Goal: Task Accomplishment & Management: Use online tool/utility

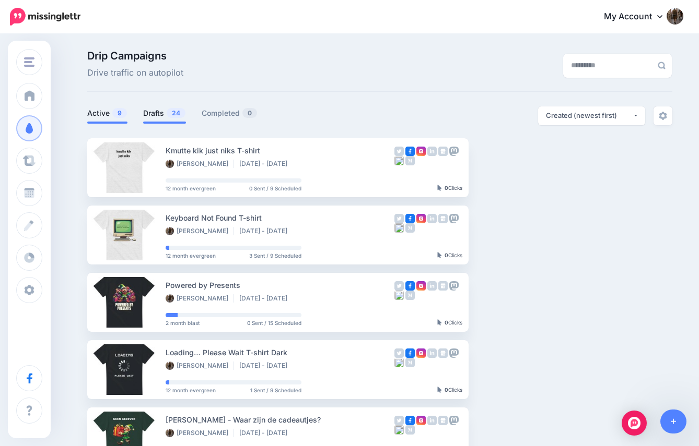
click at [153, 117] on link "Drafts 24" at bounding box center [164, 113] width 43 height 13
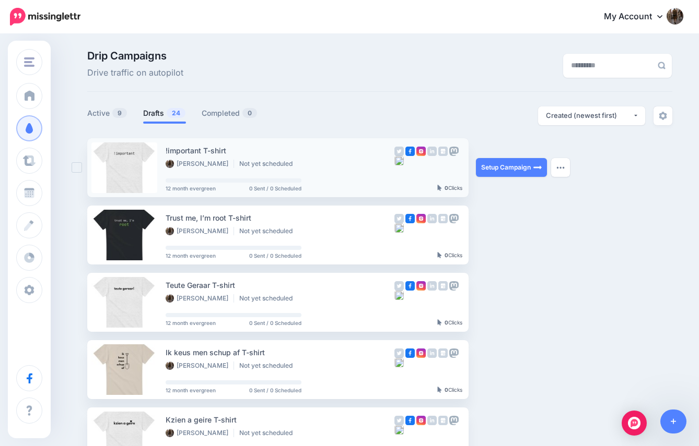
click at [236, 148] on div "!important T-shirt" at bounding box center [280, 151] width 229 height 12
click at [505, 169] on link "Setup Campaign" at bounding box center [511, 167] width 71 height 19
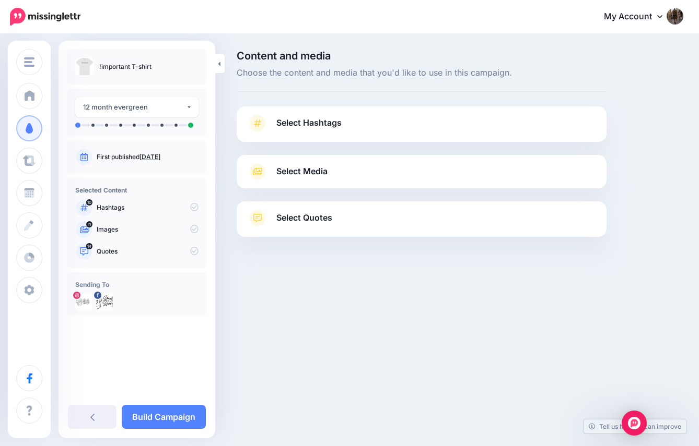
click at [298, 131] on link "Select Hashtags" at bounding box center [421, 128] width 349 height 27
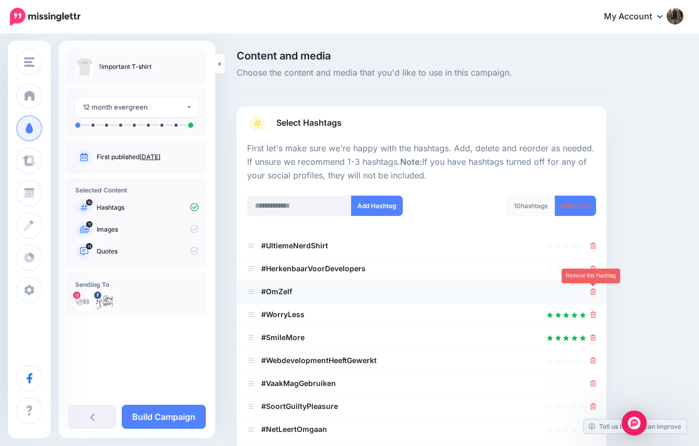
click at [594, 289] on icon at bounding box center [593, 292] width 6 height 6
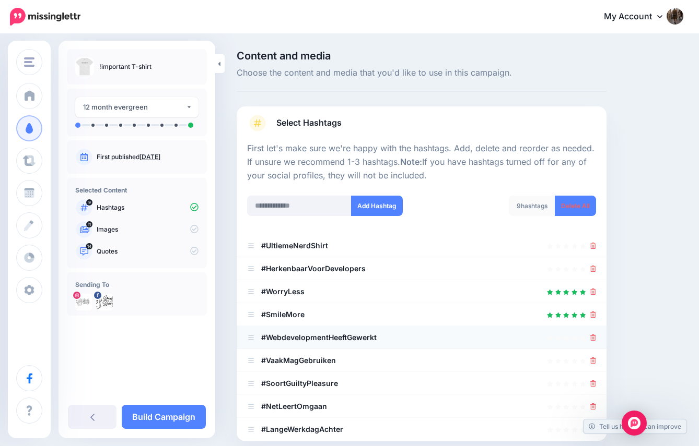
click at [595, 336] on li "#WebdevelopmentHeeftGewerkt" at bounding box center [422, 337] width 370 height 23
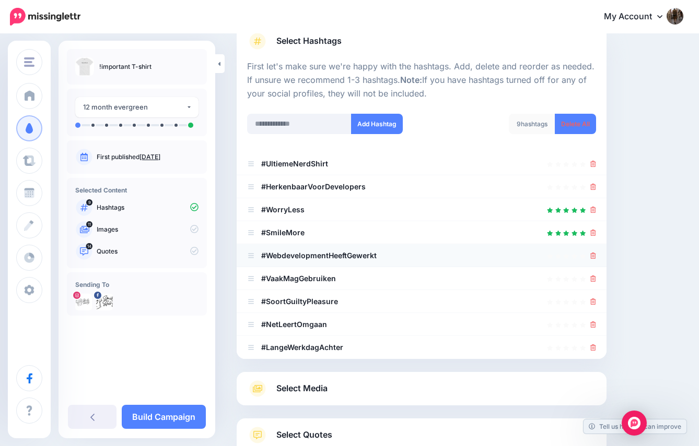
scroll to position [90, 0]
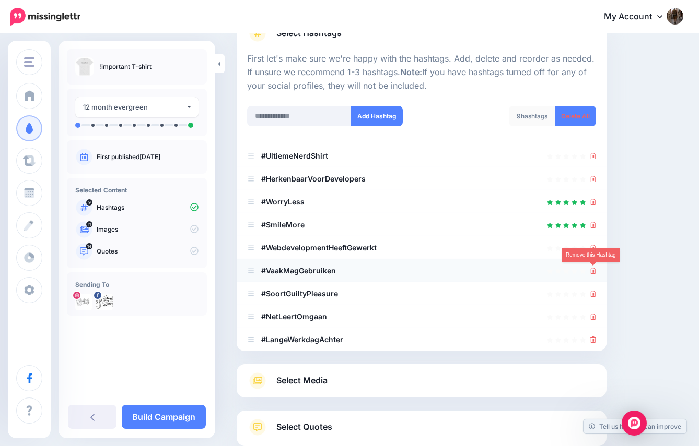
click at [592, 274] on icon at bounding box center [593, 271] width 6 height 6
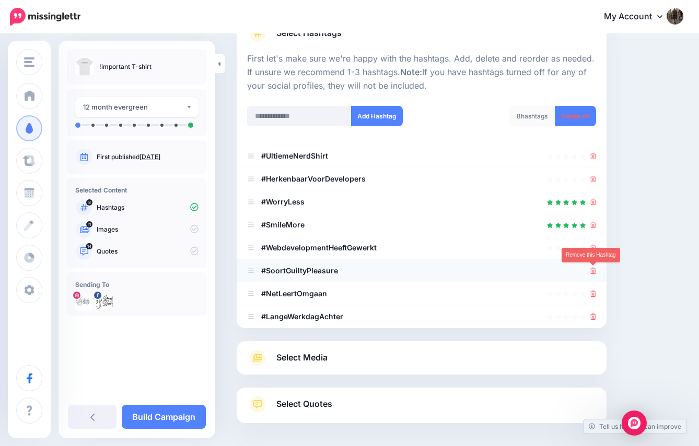
click at [592, 271] on icon at bounding box center [593, 271] width 6 height 6
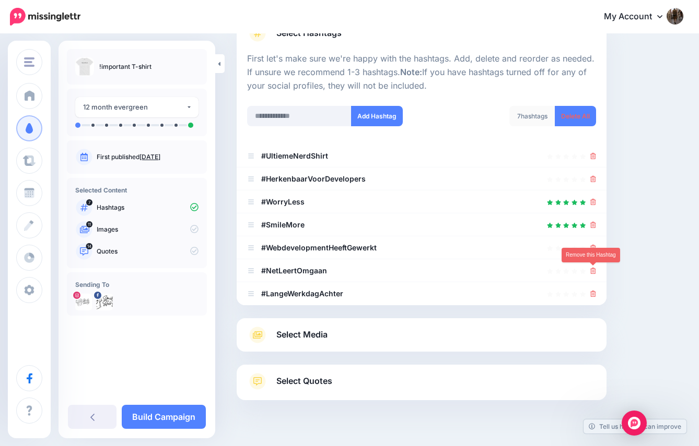
click at [592, 271] on icon at bounding box center [593, 271] width 6 height 6
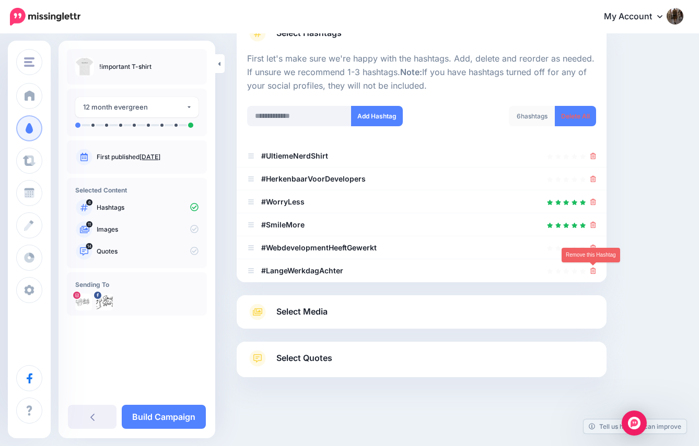
click at [592, 271] on icon at bounding box center [593, 271] width 6 height 6
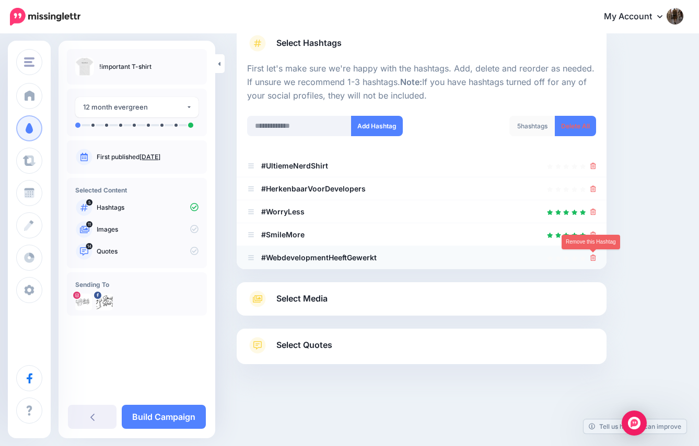
click at [594, 257] on icon at bounding box center [593, 258] width 6 height 6
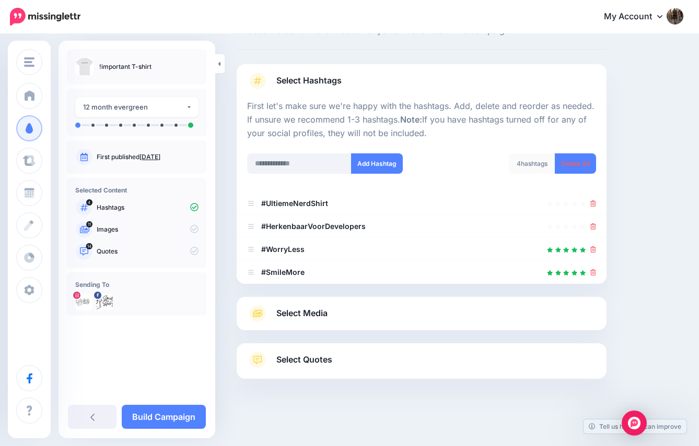
click at [307, 311] on span "Select Media" at bounding box center [301, 313] width 51 height 14
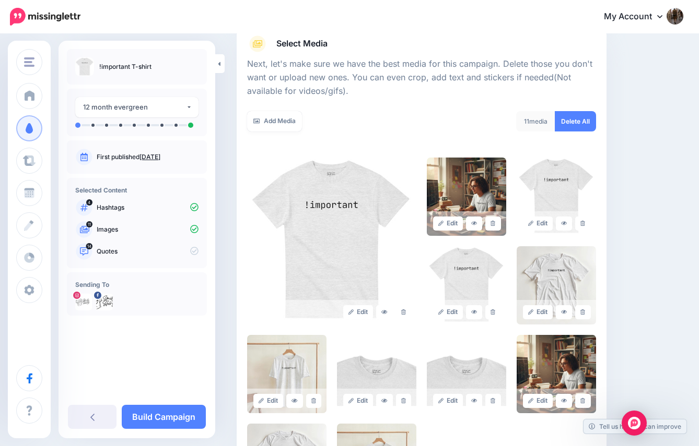
scroll to position [147, 0]
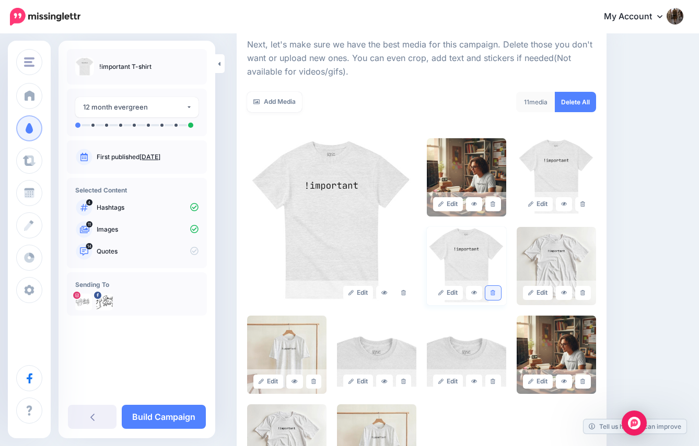
click at [493, 288] on link at bounding box center [492, 293] width 15 height 14
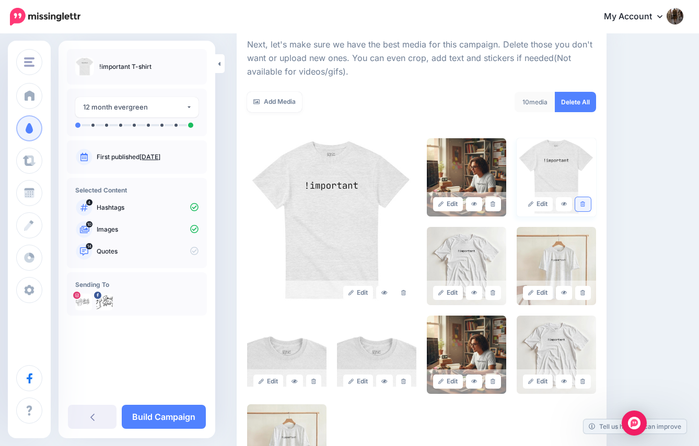
click at [584, 205] on icon at bounding box center [582, 205] width 5 height 6
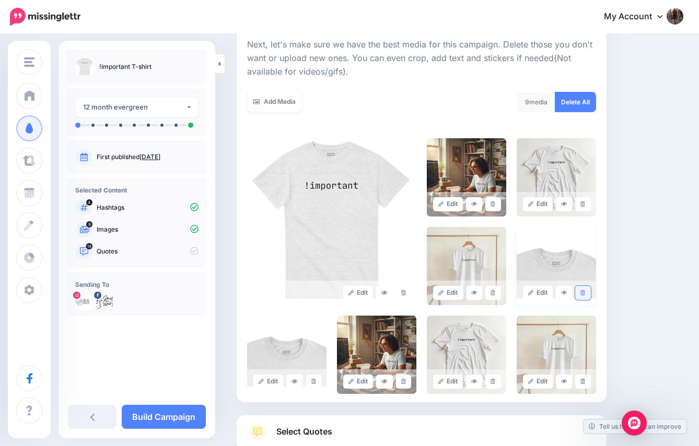
click at [583, 291] on icon at bounding box center [582, 293] width 5 height 6
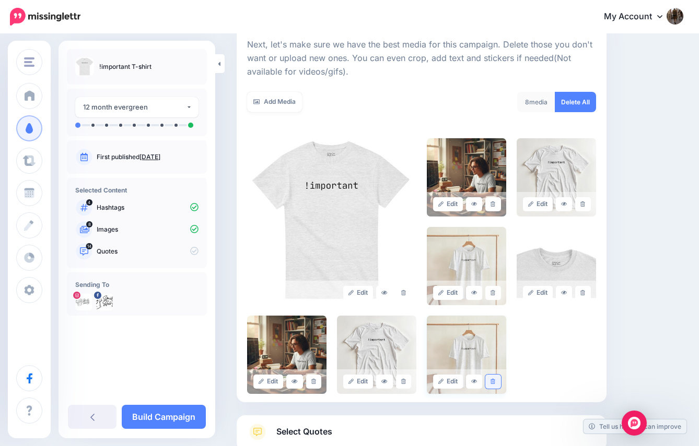
click at [493, 378] on link at bounding box center [492, 382] width 15 height 14
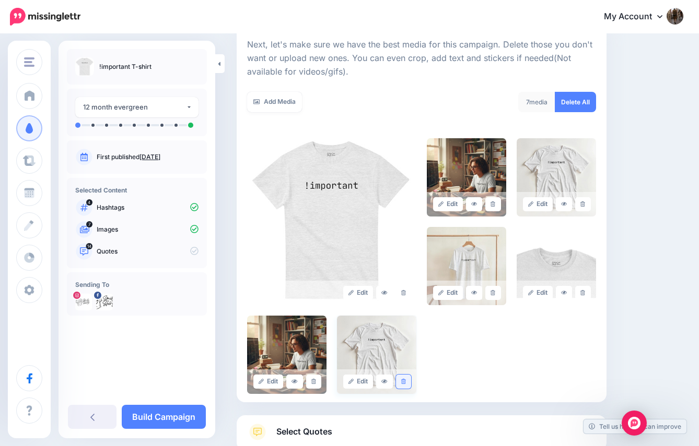
click at [406, 383] on link at bounding box center [403, 382] width 15 height 14
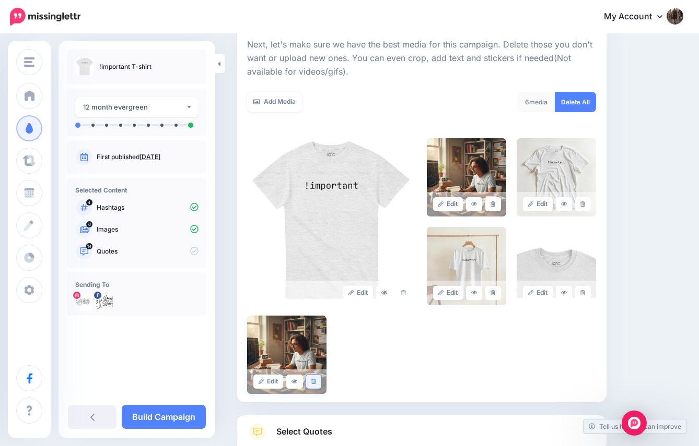
click at [317, 380] on link at bounding box center [313, 382] width 15 height 14
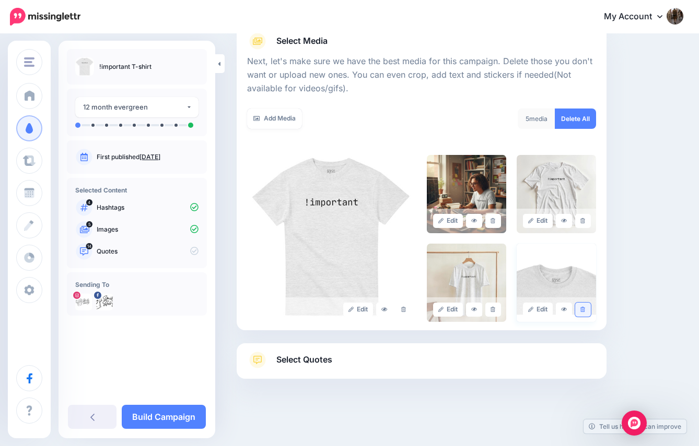
click at [582, 308] on icon at bounding box center [582, 310] width 5 height 6
click at [324, 353] on span "Select Quotes" at bounding box center [304, 360] width 56 height 14
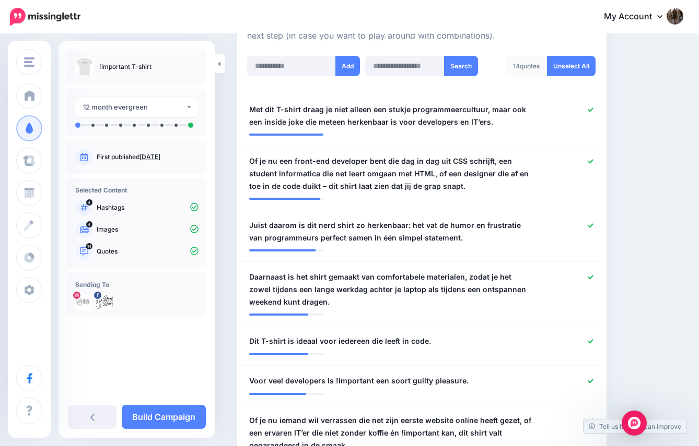
scroll to position [289, 0]
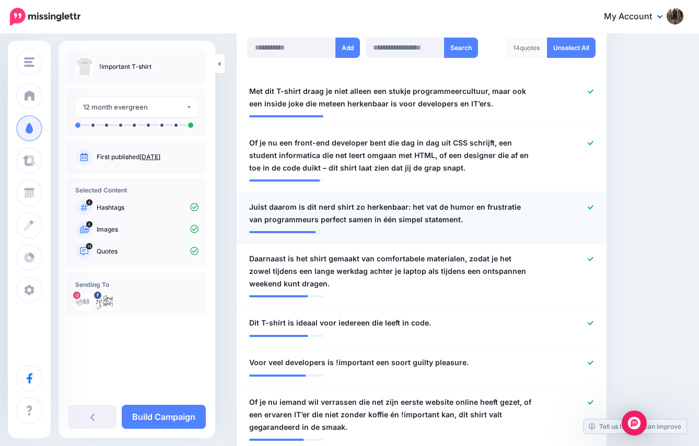
click at [593, 204] on link at bounding box center [590, 207] width 6 height 7
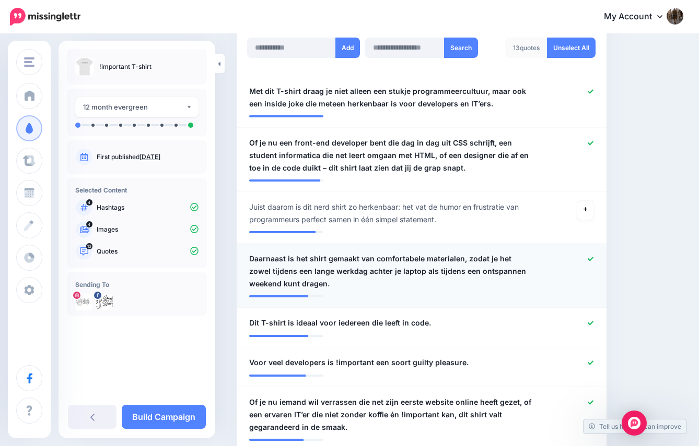
click at [592, 259] on icon at bounding box center [590, 259] width 6 height 6
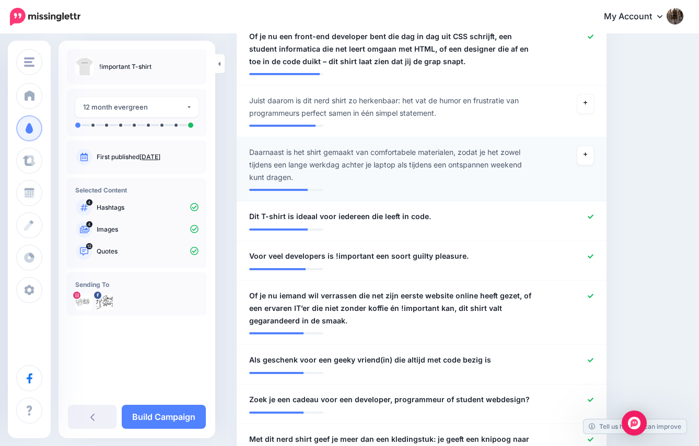
scroll to position [398, 0]
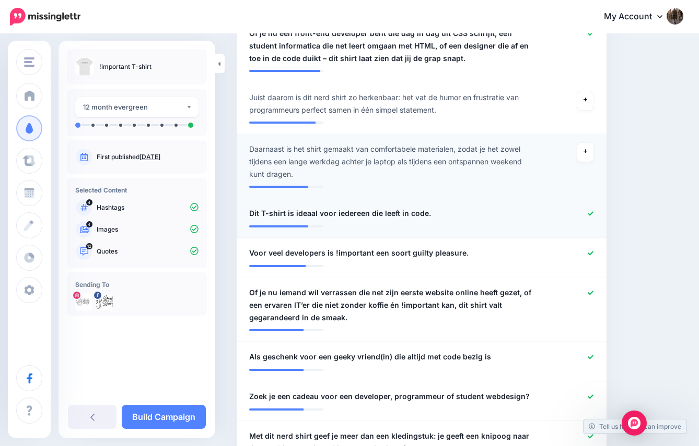
click at [592, 214] on icon at bounding box center [590, 214] width 6 height 6
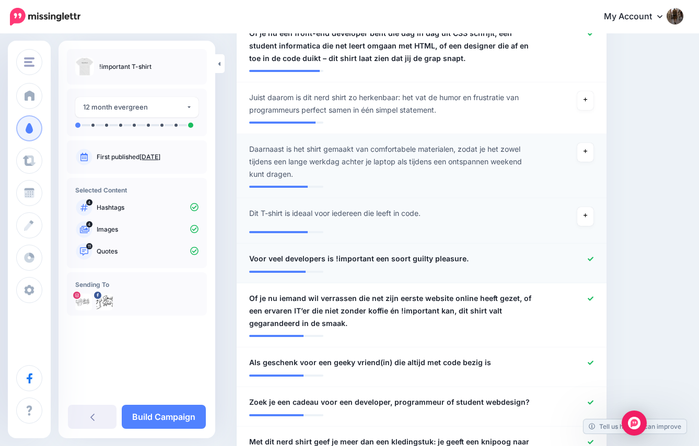
click at [590, 256] on icon at bounding box center [590, 259] width 6 height 6
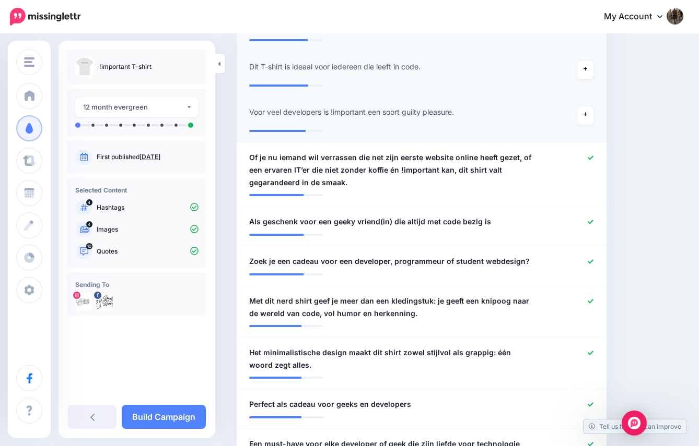
scroll to position [547, 0]
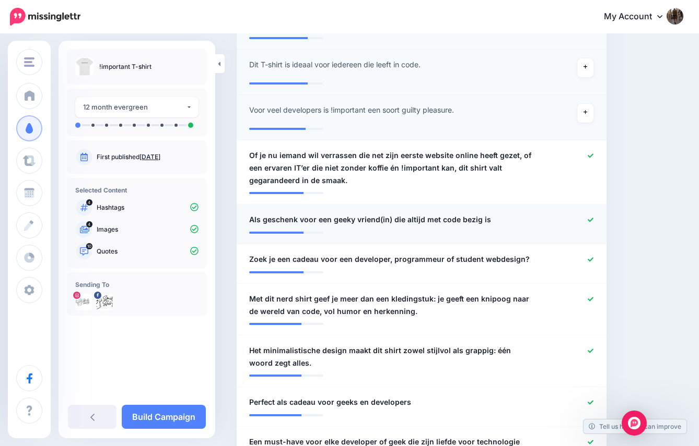
click at [592, 218] on icon at bounding box center [590, 220] width 6 height 4
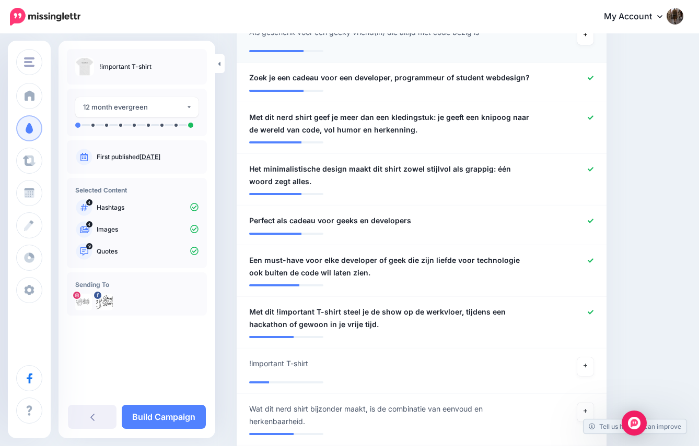
scroll to position [737, 0]
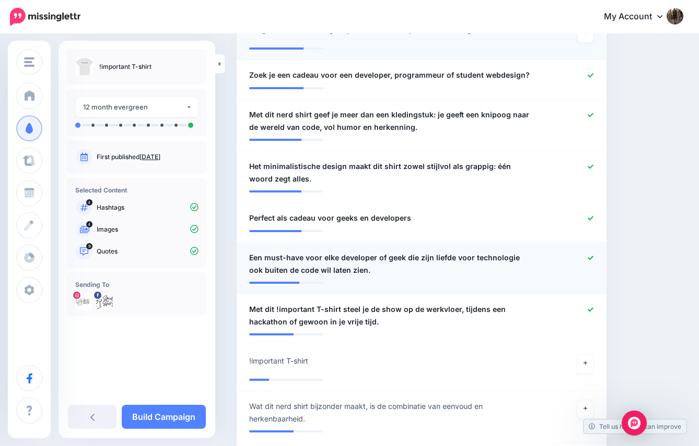
click at [590, 255] on icon at bounding box center [590, 258] width 6 height 6
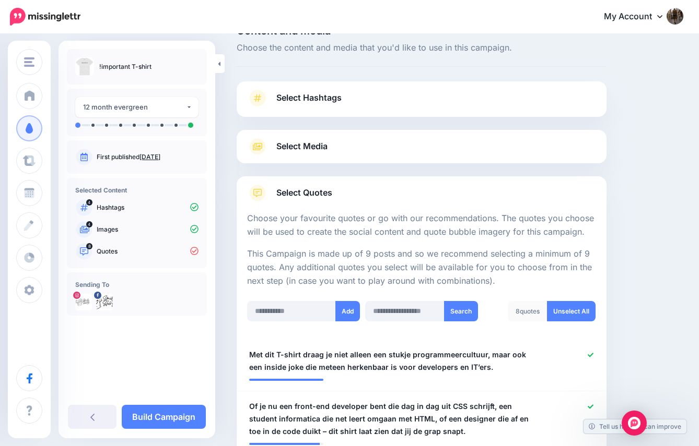
scroll to position [0, 0]
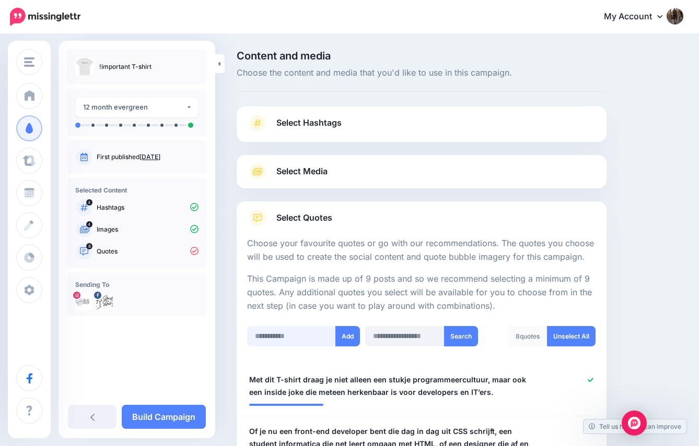
click at [311, 338] on input "text" at bounding box center [291, 336] width 89 height 20
click at [279, 339] on input "text" at bounding box center [291, 336] width 89 height 20
paste input "**********"
type input "**********"
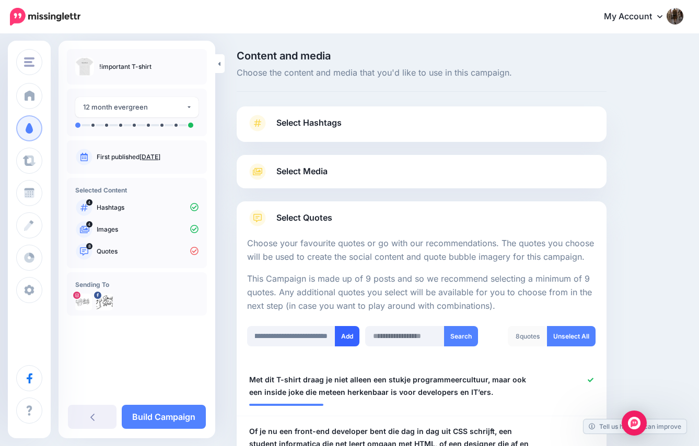
scroll to position [0, 0]
click at [348, 335] on button "Add" at bounding box center [347, 336] width 25 height 20
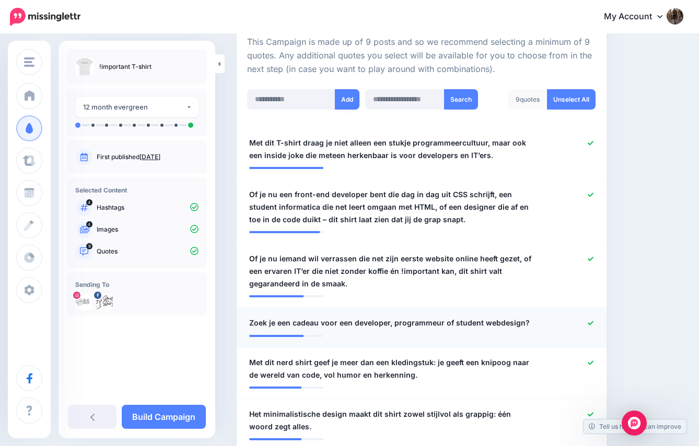
scroll to position [234, 0]
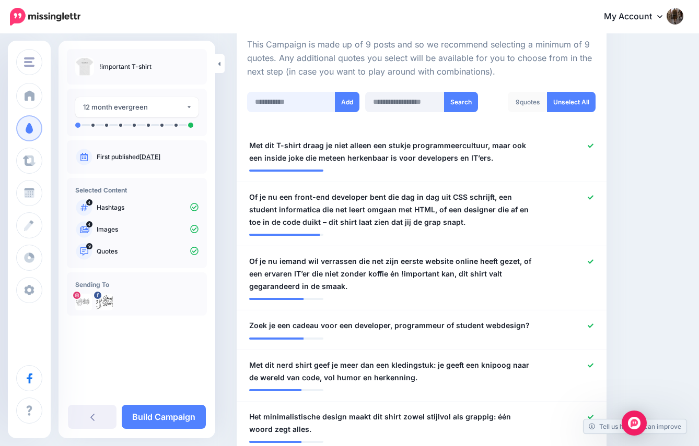
click at [271, 101] on input "text" at bounding box center [291, 102] width 88 height 20
paste input "**********"
type input "**********"
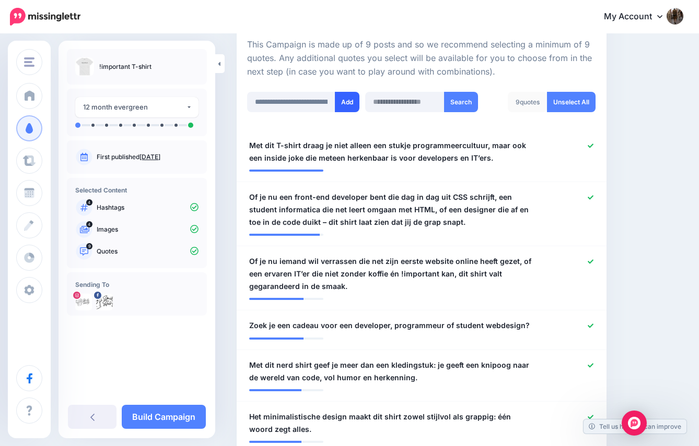
click at [349, 103] on button "Add" at bounding box center [347, 102] width 25 height 20
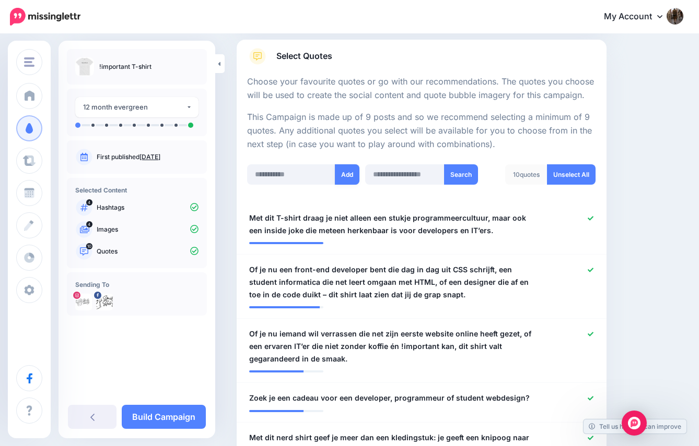
scroll to position [156, 0]
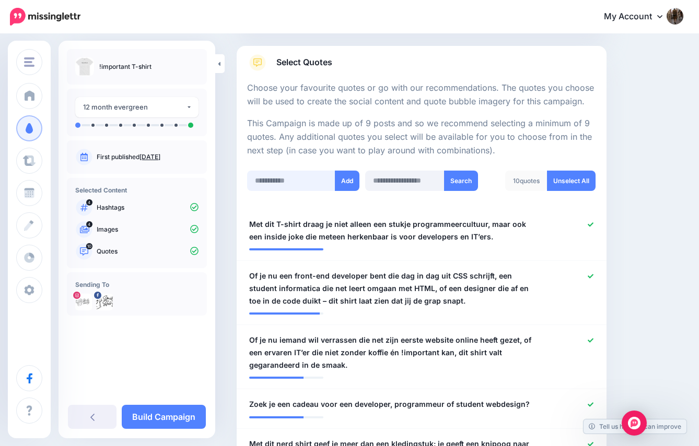
click at [282, 175] on input "text" at bounding box center [291, 181] width 88 height 20
paste input "**********"
type input "**********"
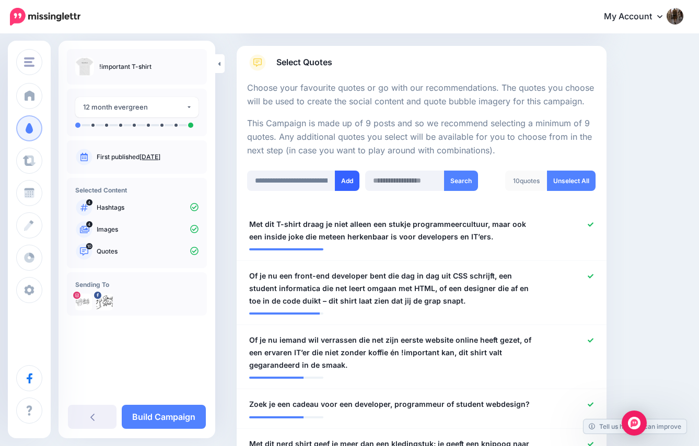
click at [344, 176] on button "Add" at bounding box center [347, 181] width 25 height 20
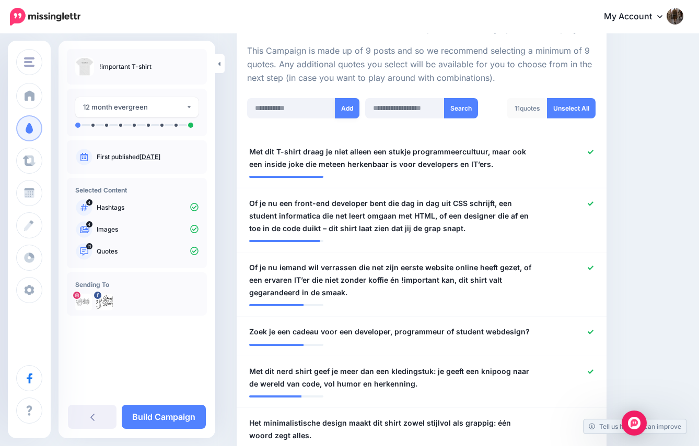
scroll to position [112, 0]
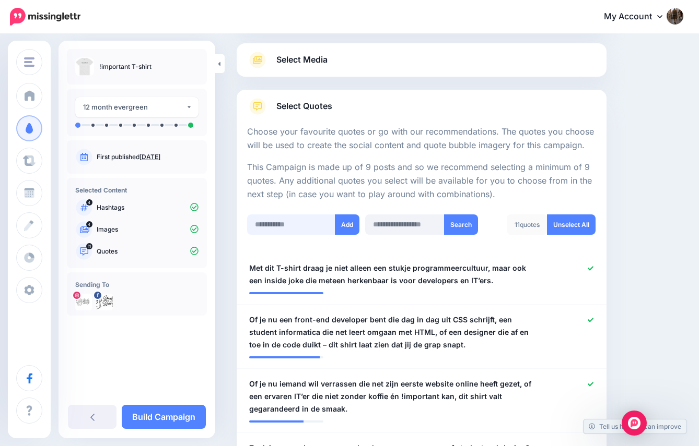
click at [265, 226] on input "text" at bounding box center [291, 225] width 88 height 20
paste input "**********"
type input "**********"
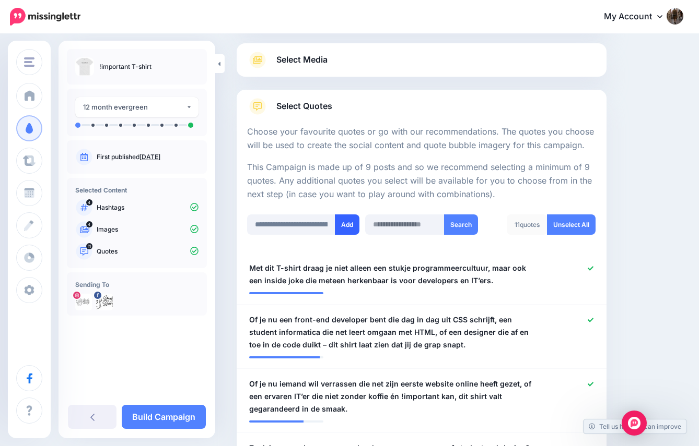
click at [339, 221] on button "Add" at bounding box center [347, 225] width 25 height 20
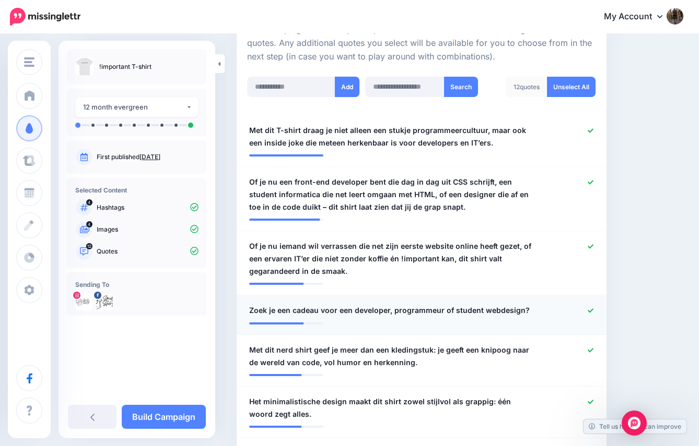
scroll to position [210, 0]
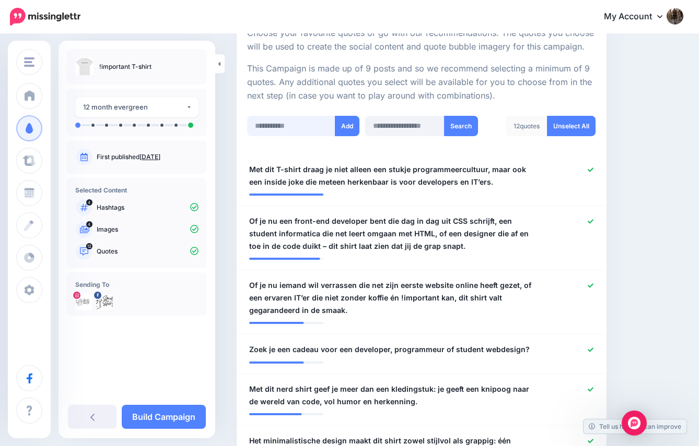
click at [273, 128] on input "text" at bounding box center [291, 126] width 88 height 20
paste input "**********"
type input "**********"
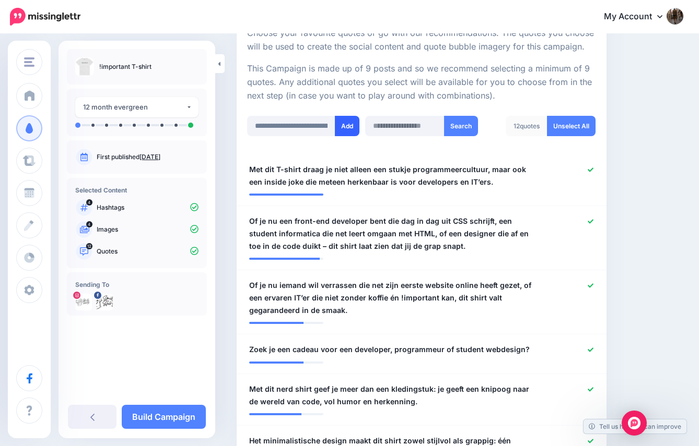
click at [349, 125] on button "Add" at bounding box center [347, 126] width 25 height 20
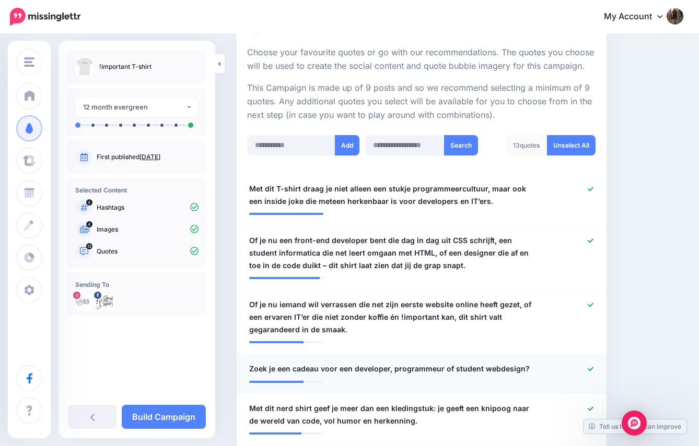
scroll to position [168, 0]
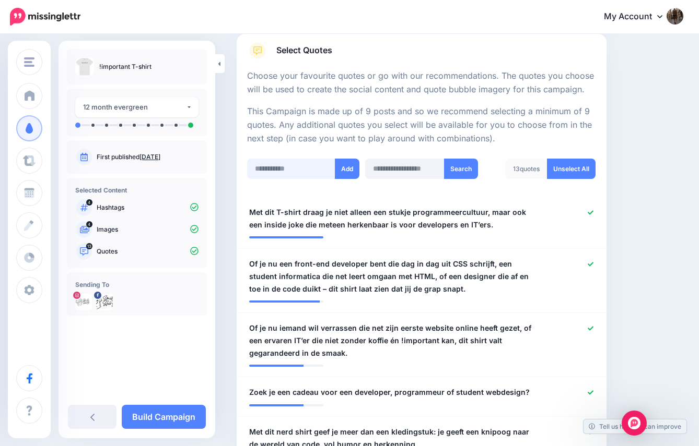
click at [295, 169] on input "text" at bounding box center [291, 169] width 88 height 20
paste input "**********"
type input "**********"
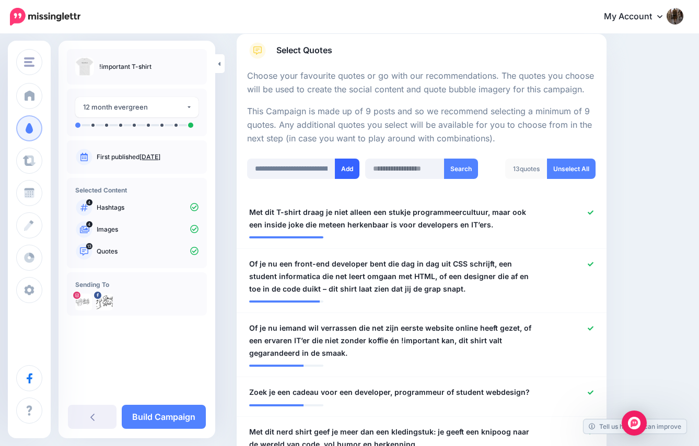
click at [347, 168] on button "Add" at bounding box center [347, 169] width 25 height 20
click at [181, 413] on link "Build Campaign" at bounding box center [164, 417] width 84 height 24
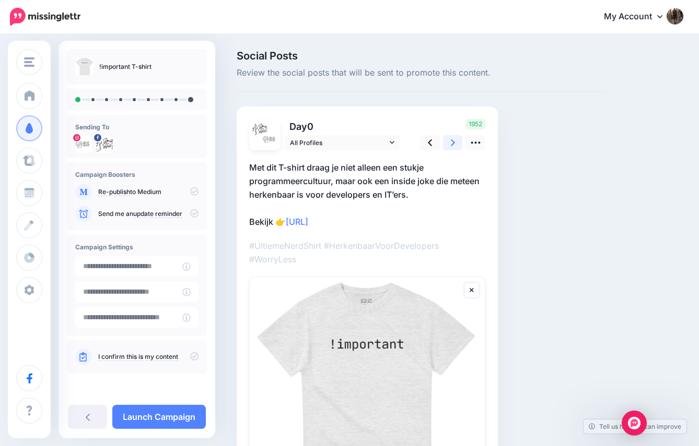
click at [453, 142] on icon at bounding box center [453, 142] width 4 height 7
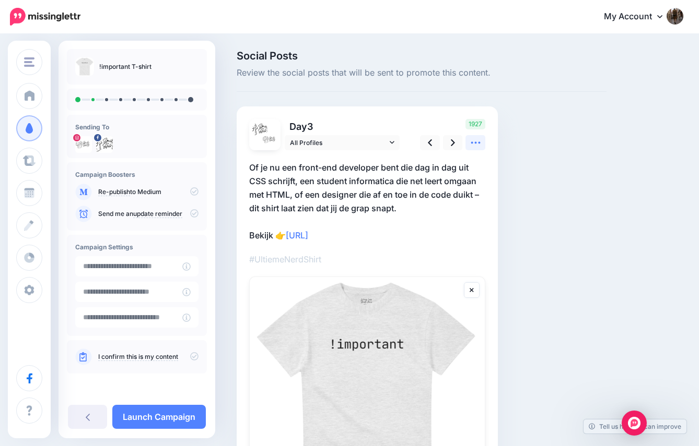
click at [478, 140] on icon at bounding box center [475, 142] width 11 height 11
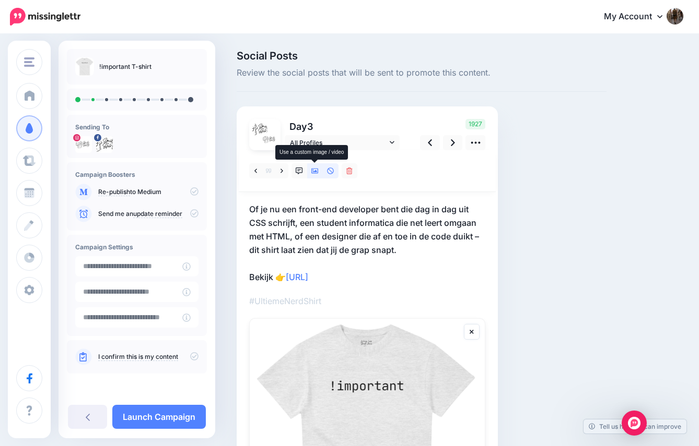
click at [313, 170] on icon at bounding box center [314, 171] width 7 height 5
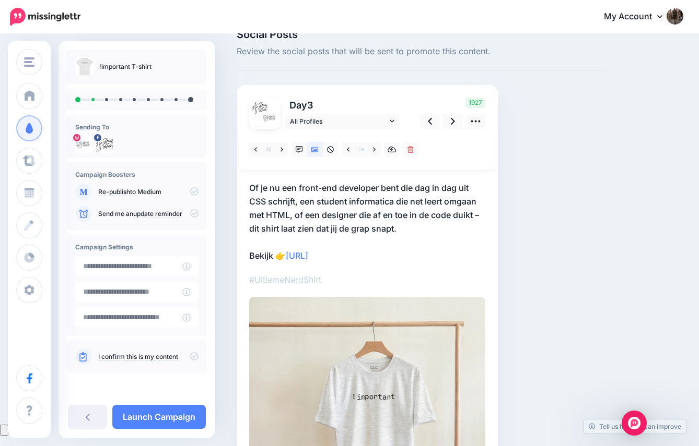
scroll to position [23, 0]
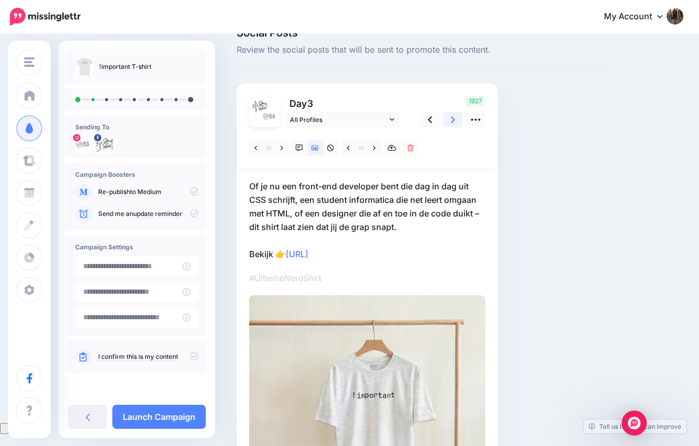
click at [450, 121] on link at bounding box center [453, 119] width 20 height 15
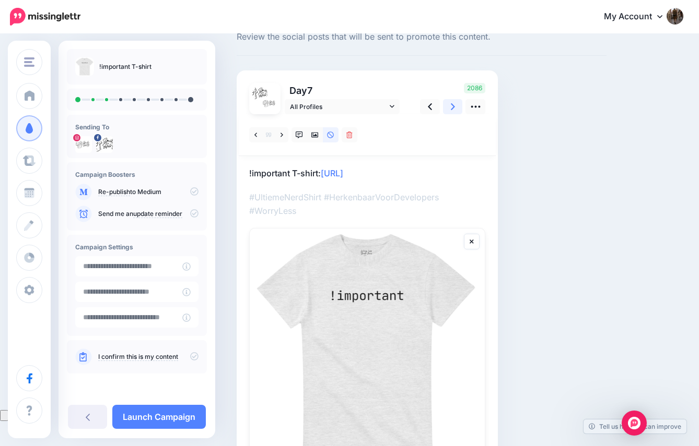
scroll to position [59, 0]
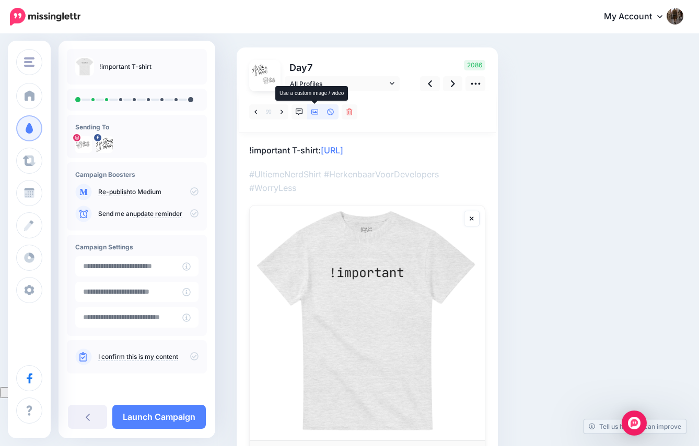
click at [312, 112] on icon at bounding box center [314, 112] width 7 height 7
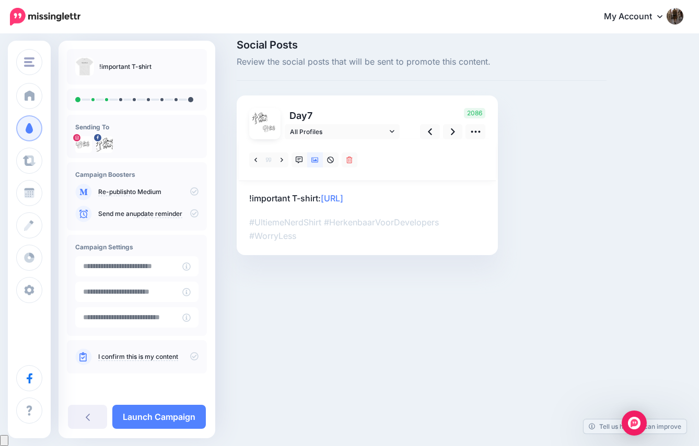
scroll to position [0, 0]
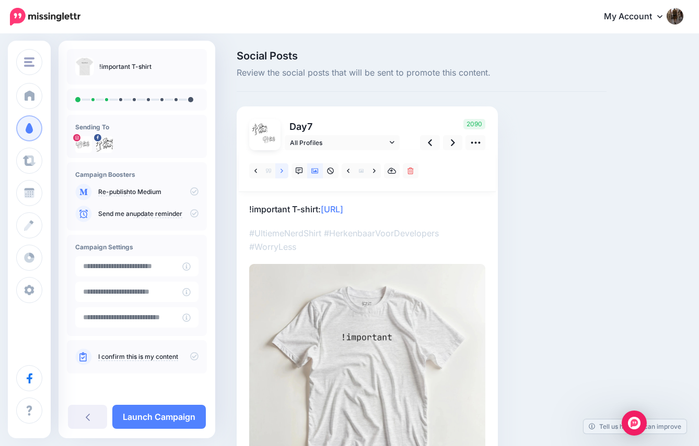
click at [282, 170] on icon at bounding box center [281, 171] width 3 height 4
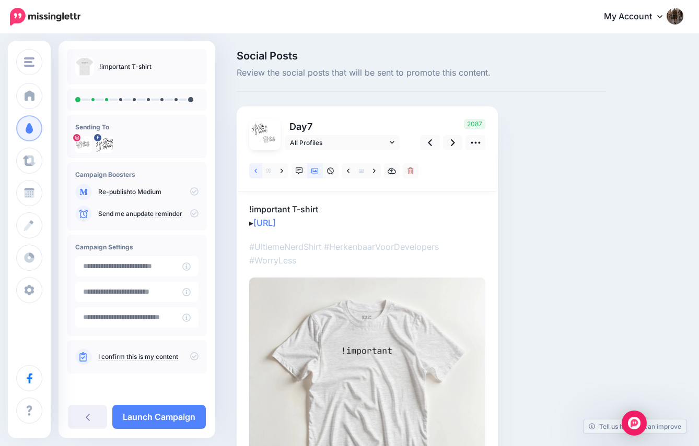
click at [254, 171] on icon at bounding box center [255, 171] width 3 height 4
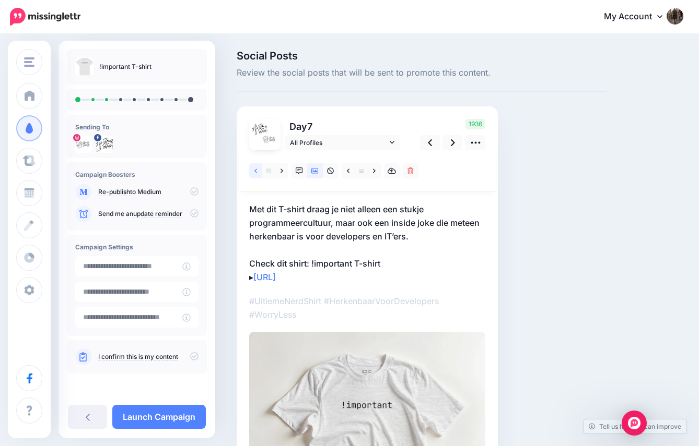
click at [254, 171] on icon at bounding box center [255, 171] width 3 height 4
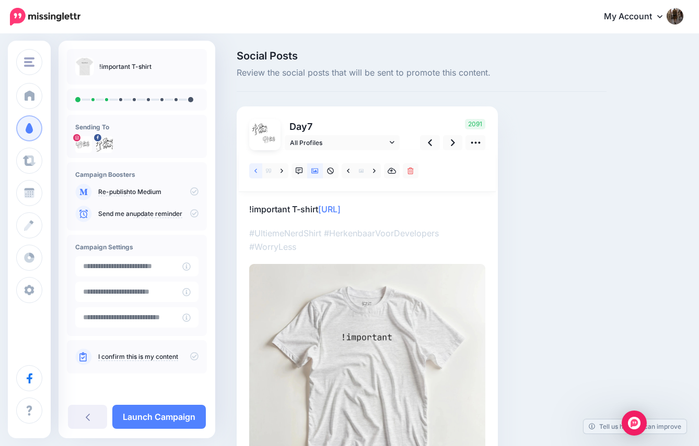
click at [254, 171] on icon at bounding box center [255, 171] width 3 height 4
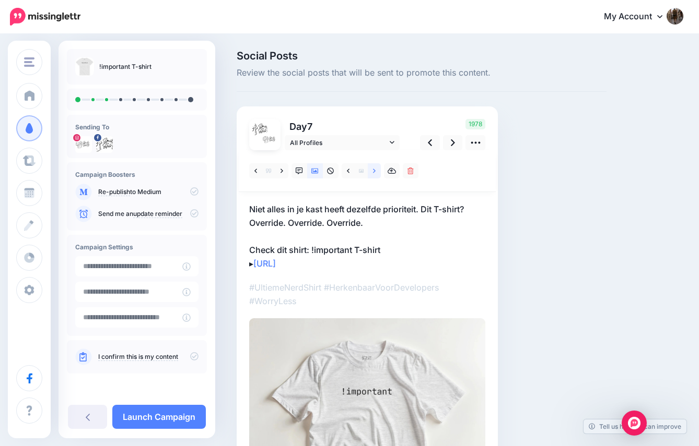
click at [373, 171] on icon at bounding box center [374, 171] width 3 height 7
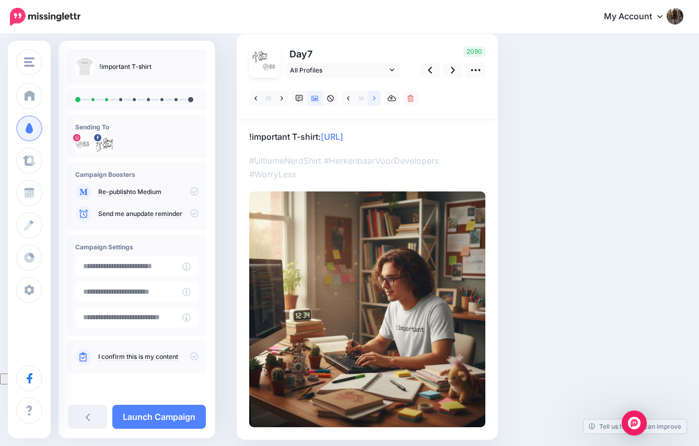
scroll to position [56, 0]
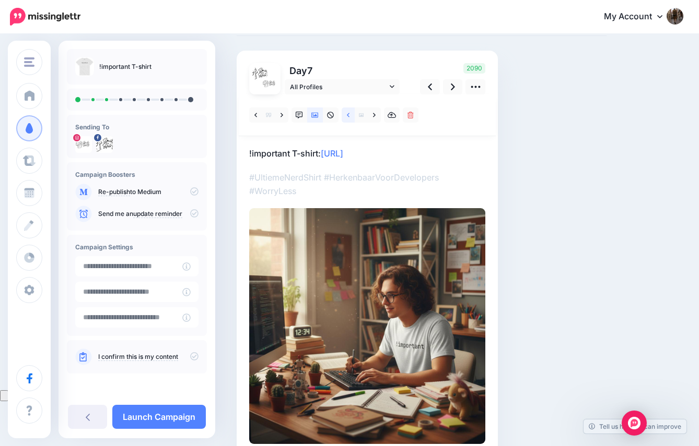
click at [347, 114] on icon at bounding box center [348, 115] width 3 height 7
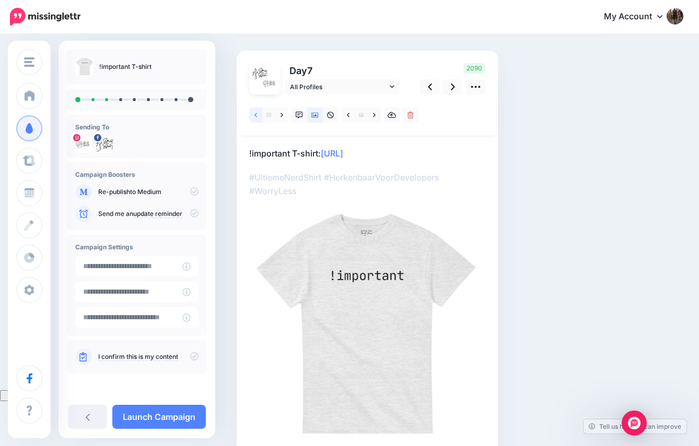
click at [256, 115] on icon at bounding box center [255, 115] width 3 height 7
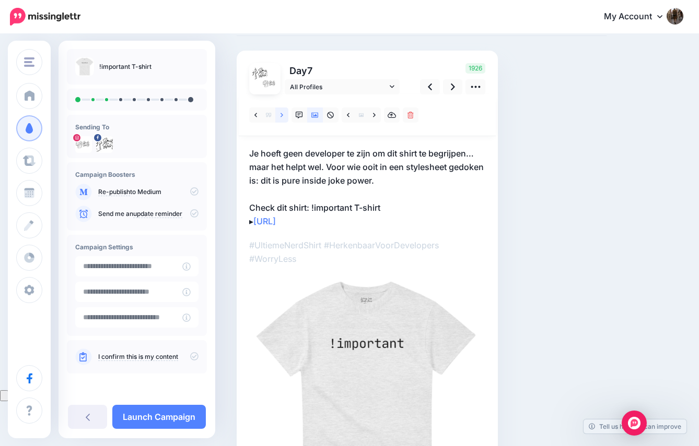
click at [280, 115] on link at bounding box center [281, 115] width 13 height 15
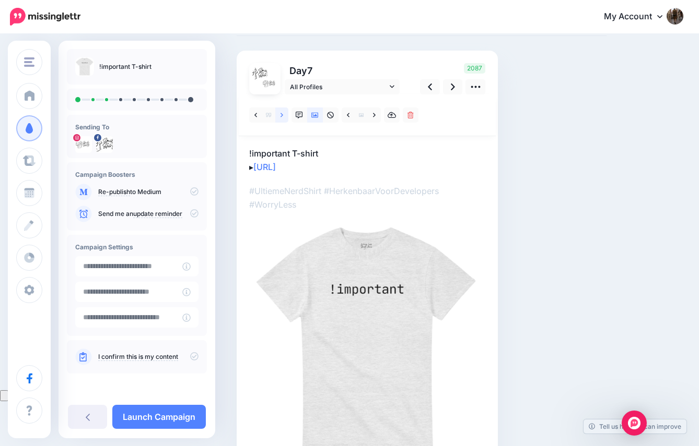
click at [280, 115] on link at bounding box center [281, 115] width 13 height 15
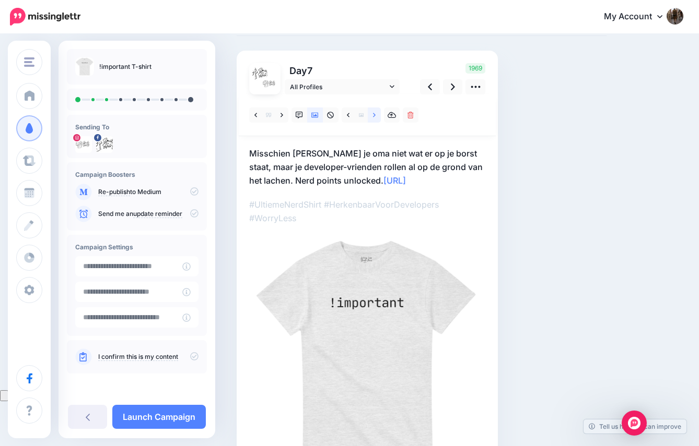
click at [373, 117] on icon at bounding box center [374, 115] width 3 height 7
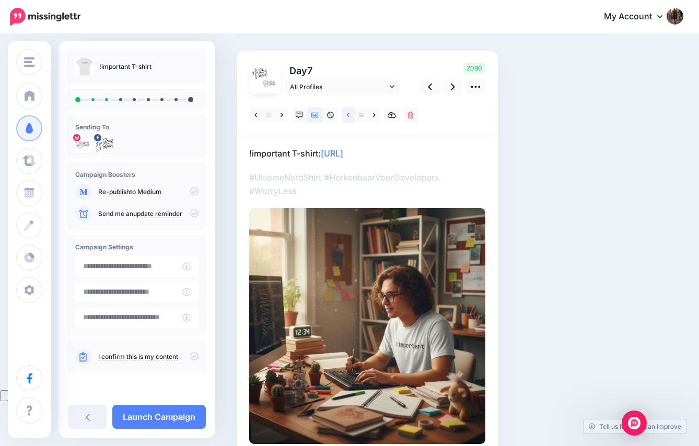
click at [344, 117] on link at bounding box center [347, 115] width 13 height 15
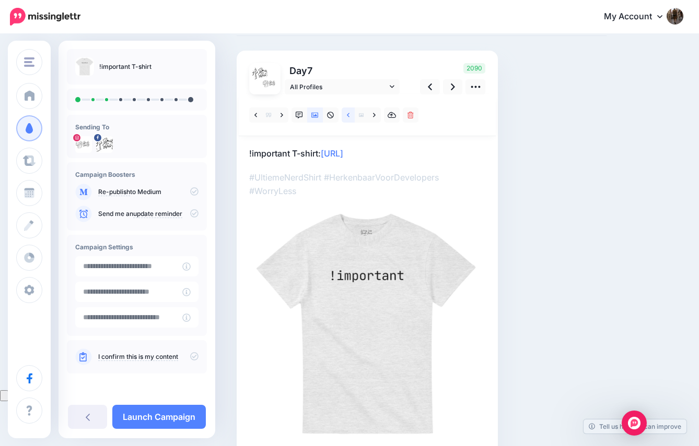
click at [349, 119] on link at bounding box center [347, 115] width 13 height 15
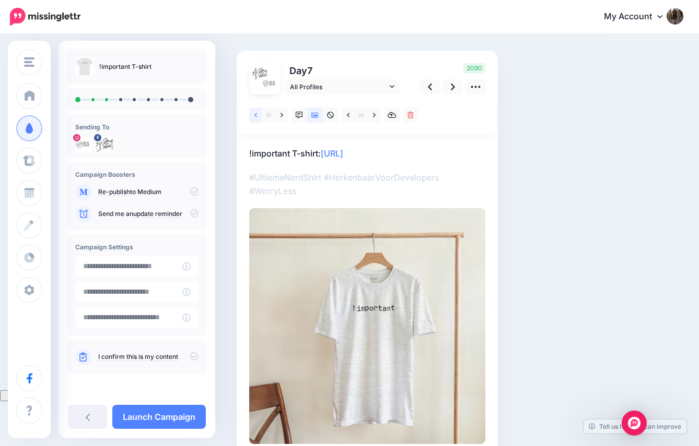
click at [255, 115] on icon at bounding box center [255, 115] width 3 height 7
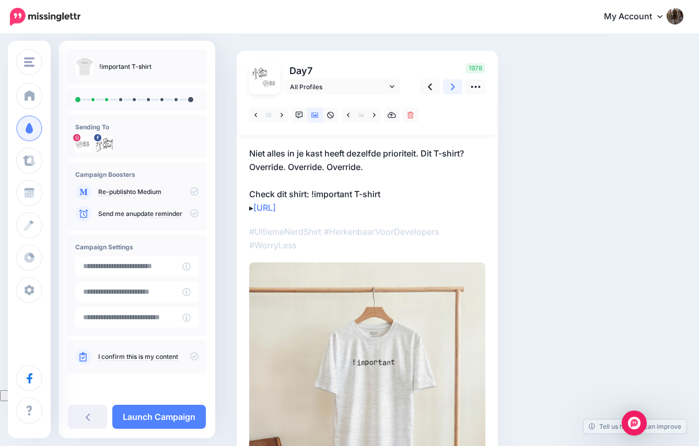
click at [453, 88] on icon at bounding box center [453, 87] width 4 height 7
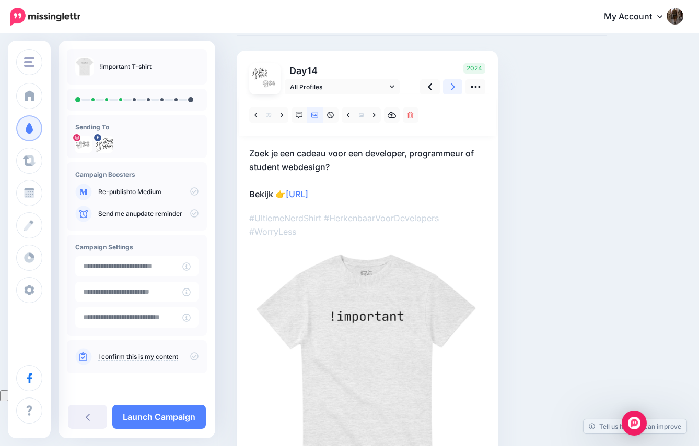
click at [453, 88] on icon at bounding box center [453, 87] width 4 height 7
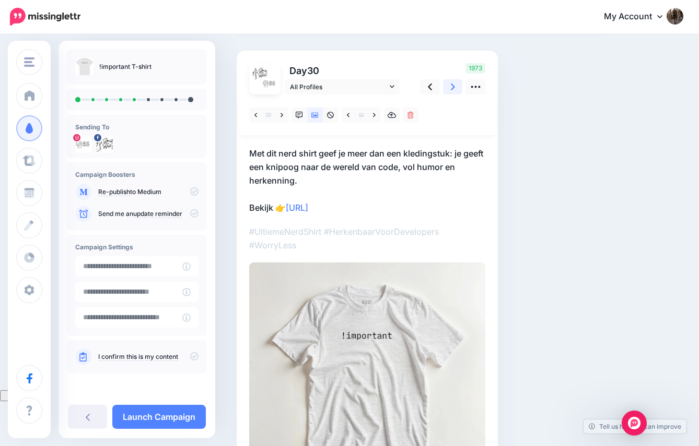
click at [453, 88] on icon at bounding box center [453, 87] width 4 height 7
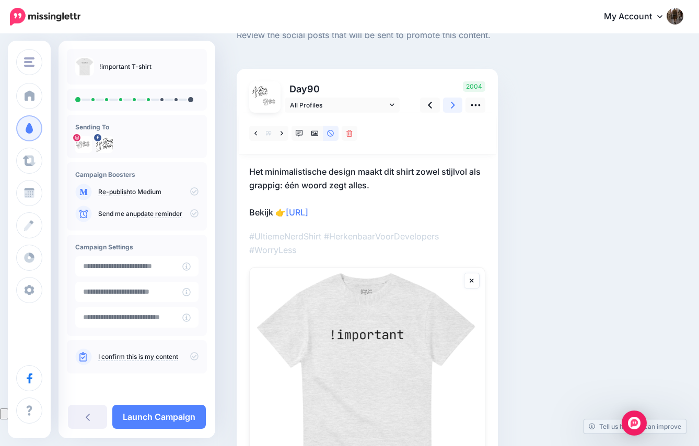
scroll to position [0, 0]
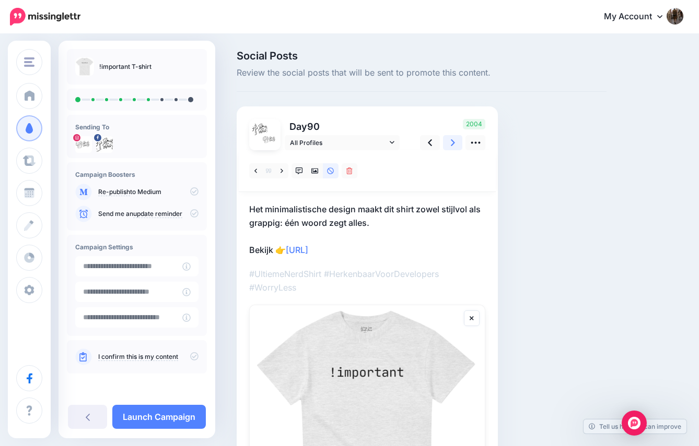
click at [452, 145] on icon at bounding box center [453, 142] width 4 height 7
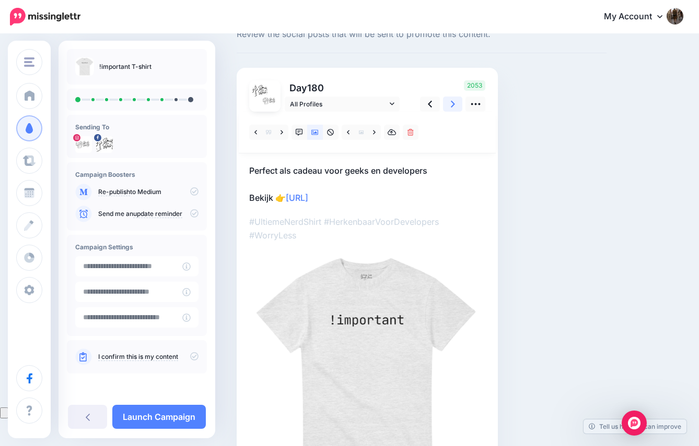
scroll to position [62, 0]
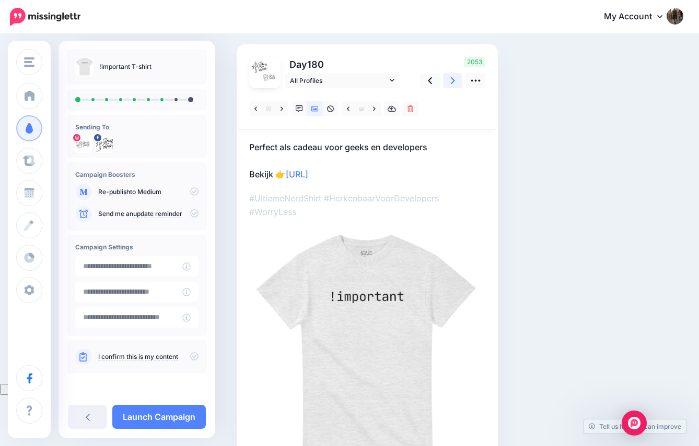
click at [451, 81] on icon at bounding box center [453, 80] width 4 height 11
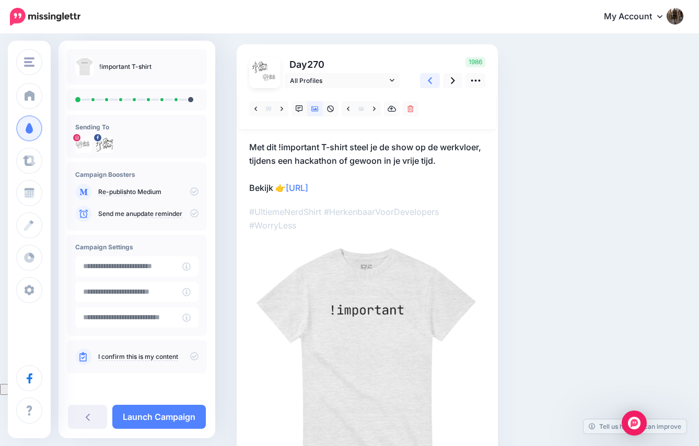
click at [430, 82] on icon at bounding box center [430, 80] width 4 height 7
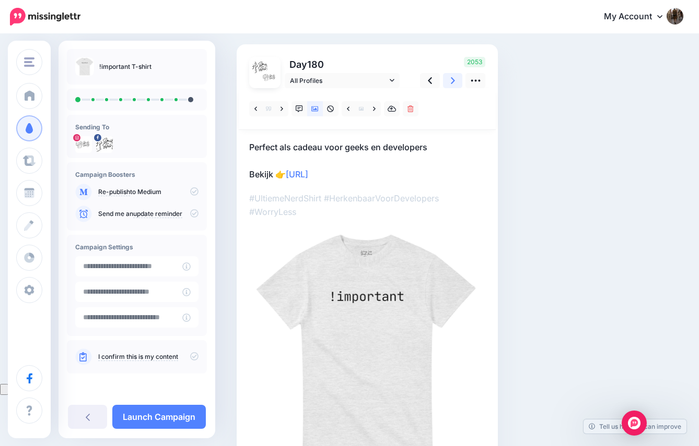
click at [455, 80] on link at bounding box center [453, 80] width 20 height 15
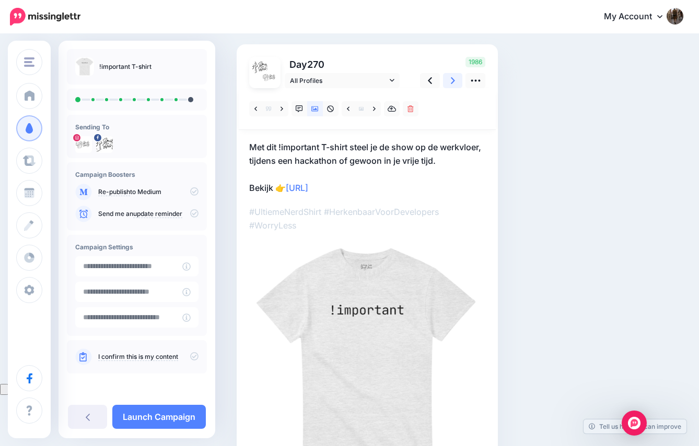
click at [455, 80] on link at bounding box center [453, 80] width 20 height 15
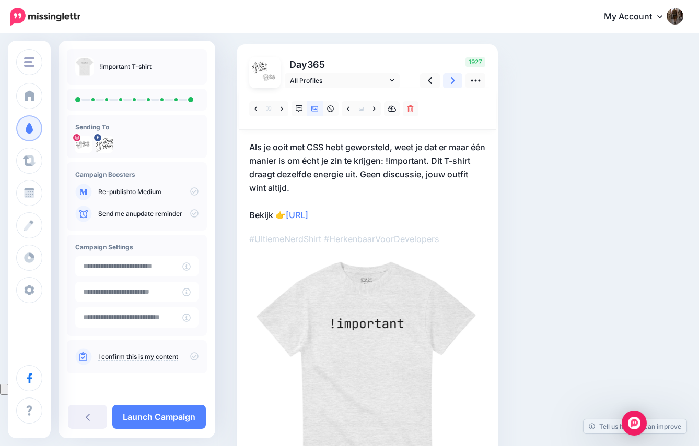
click at [455, 80] on link at bounding box center [453, 80] width 20 height 15
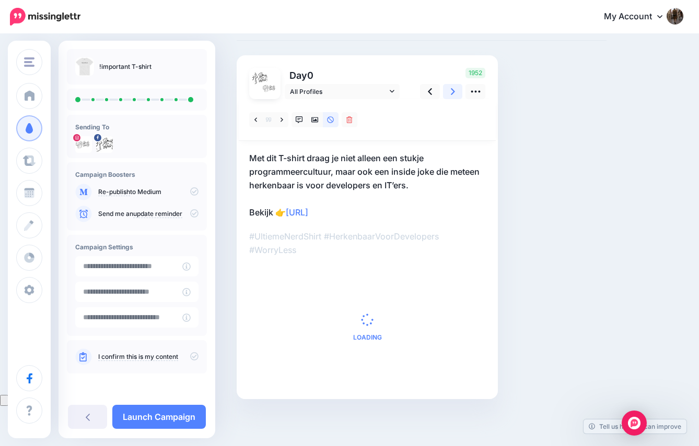
scroll to position [51, 0]
click at [169, 409] on link "Launch Campaign" at bounding box center [158, 417] width 93 height 24
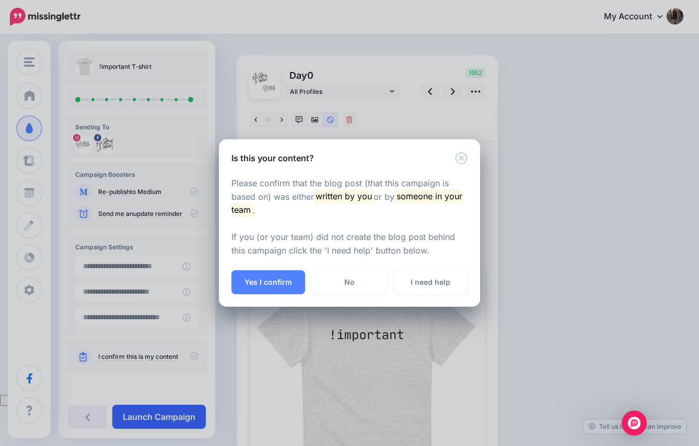
scroll to position [0, 0]
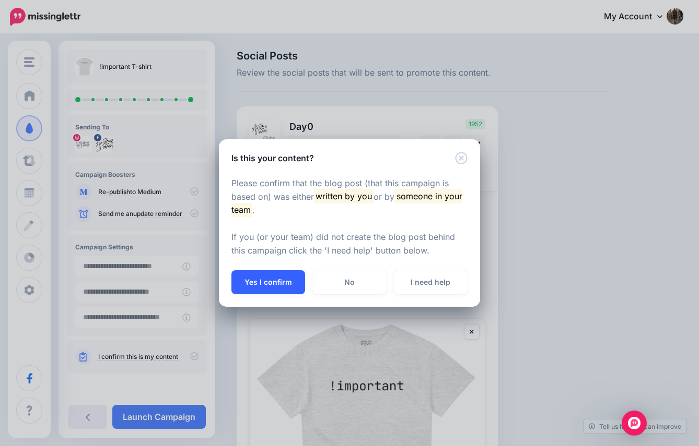
click at [256, 279] on button "Yes I confirm" at bounding box center [268, 282] width 74 height 24
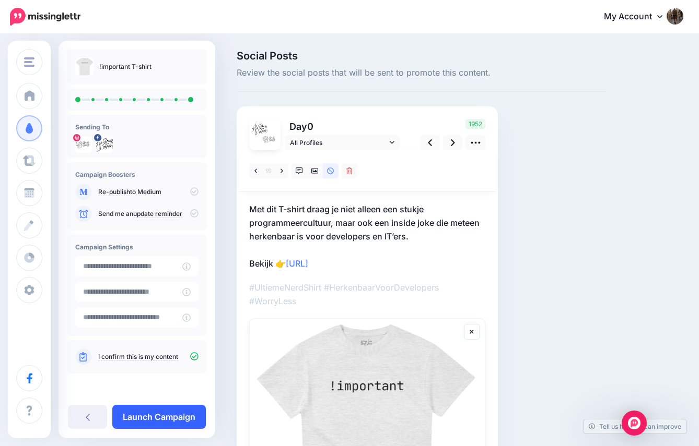
click at [167, 417] on link "Launch Campaign" at bounding box center [158, 417] width 93 height 24
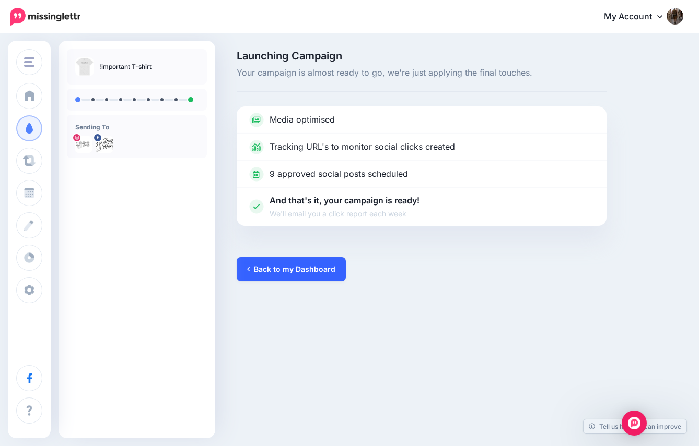
click at [306, 264] on link "Back to my Dashboard" at bounding box center [291, 269] width 109 height 24
